Goal: Task Accomplishment & Management: Manage account settings

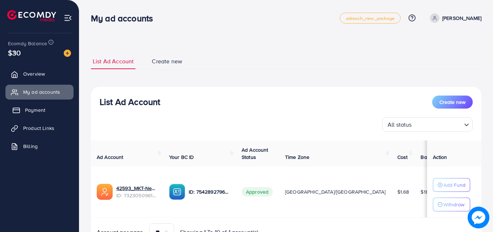
click at [48, 107] on link "Payment" at bounding box center [39, 110] width 68 height 14
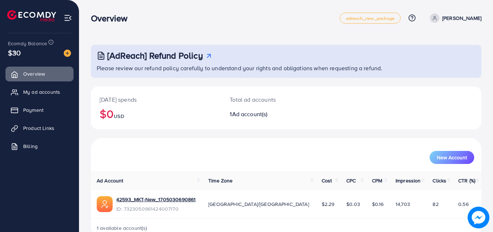
click at [258, 28] on div "Overview adreach_new_package Help Center Contact Support Plans and Pricing Term…" at bounding box center [286, 18] width 391 height 20
click at [260, 33] on div "[AdReach] Refund Policy Please review our refund policy carefully to understand…" at bounding box center [286, 124] width 414 height 249
